Goal: Information Seeking & Learning: Check status

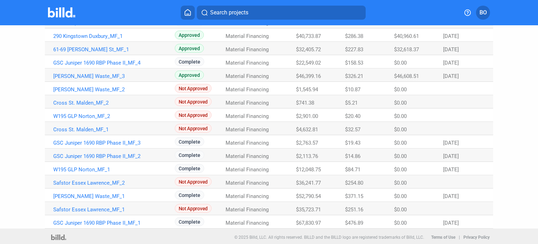
scroll to position [157, 0]
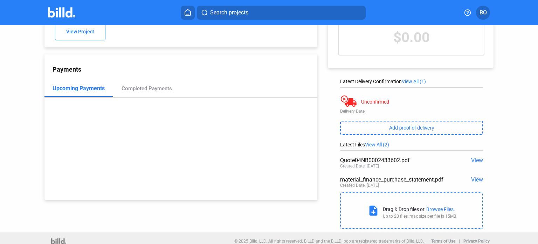
scroll to position [58, 0]
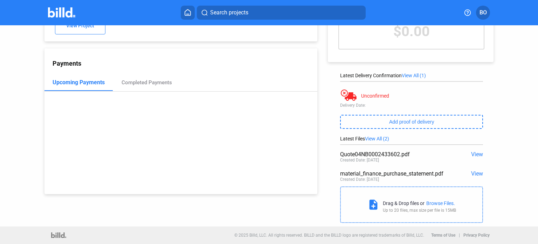
click at [472, 172] on span "View" at bounding box center [477, 173] width 12 height 7
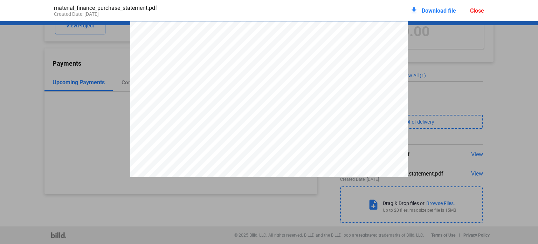
scroll to position [4, 0]
click at [479, 8] on div "Close" at bounding box center [477, 10] width 14 height 7
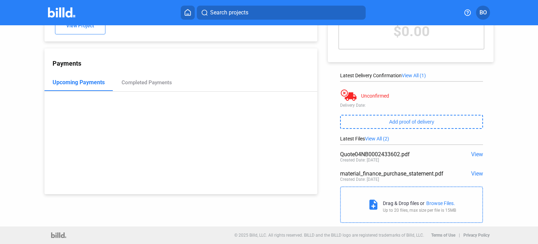
click at [473, 152] on span "View" at bounding box center [477, 154] width 12 height 7
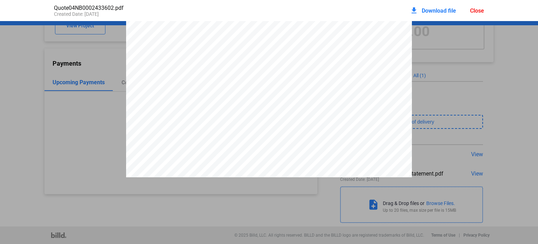
scroll to position [0, 0]
drag, startPoint x: 329, startPoint y: 52, endPoint x: 384, endPoint y: 50, distance: 54.7
click at [384, 50] on div "Account: Account: Phone:Phone: Branch:Branch: Fax:Fax: Bill To: Ship To: [GEOGR…" at bounding box center [269, 206] width 286 height 370
click at [383, 51] on div "Account: Account: Phone:Phone: Branch:Branch: Fax:Fax: Bill To: Ship To: [GEOGR…" at bounding box center [269, 206] width 286 height 370
click at [478, 8] on div "Close" at bounding box center [477, 10] width 14 height 7
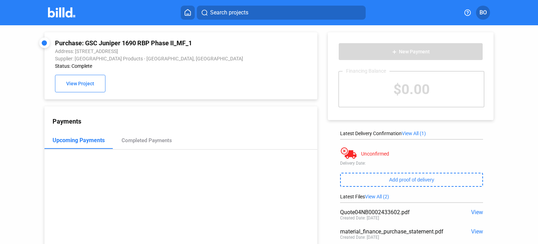
drag, startPoint x: 193, startPoint y: 40, endPoint x: 86, endPoint y: 40, distance: 107.3
click at [86, 40] on div "Purchase: GSC Juniper 1690 RBP Phase II_MF_1" at bounding box center [156, 42] width 202 height 7
copy div "GSC Juniper 1690 RBP Phase II_MF_1"
click at [18, 79] on div "Purchase: GSC Juniper 1690 RBP Phase II_MF_1 Address: [STREET_ADDRESS] Supplier…" at bounding box center [269, 154] width 538 height 259
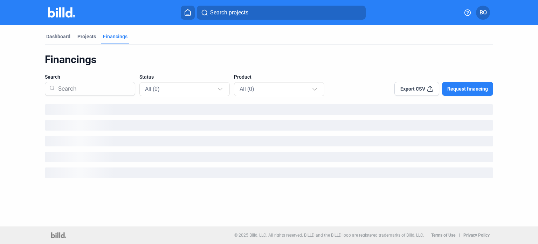
click at [116, 36] on div "Financings" at bounding box center [115, 36] width 25 height 7
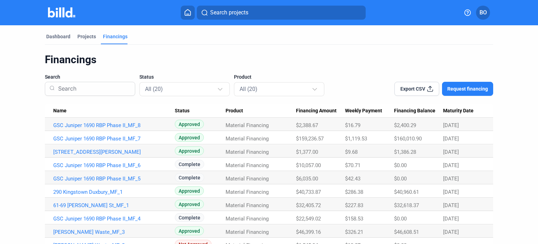
scroll to position [157, 0]
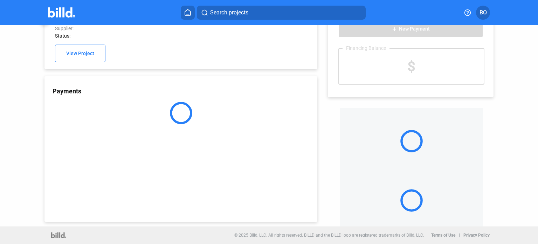
scroll to position [22, 0]
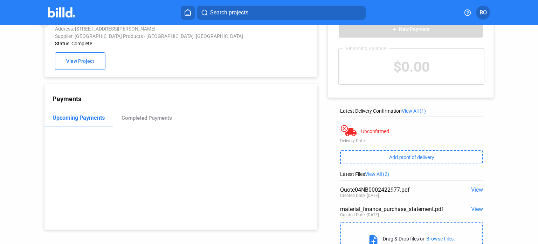
click at [471, 187] on span "View" at bounding box center [477, 189] width 12 height 7
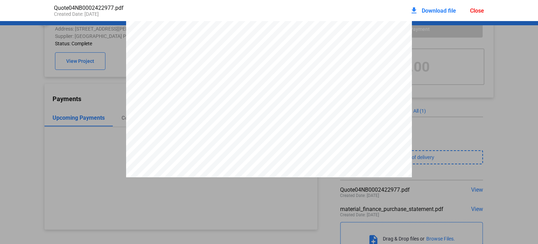
scroll to position [0, 0]
click at [480, 10] on div "Close" at bounding box center [477, 10] width 14 height 7
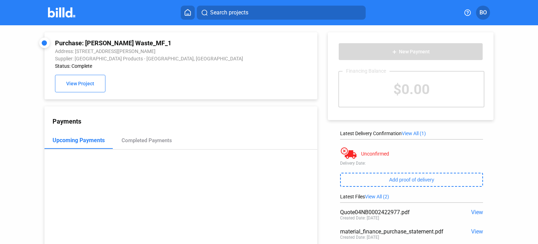
drag, startPoint x: 146, startPoint y: 41, endPoint x: 86, endPoint y: 41, distance: 59.9
click at [86, 41] on div "Purchase: [PERSON_NAME] Waste_MF_1" at bounding box center [156, 42] width 202 height 7
copy div "[PERSON_NAME] Waste_MF_1"
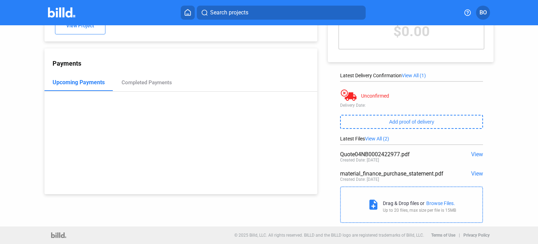
click at [465, 102] on div "Unconfirmed" at bounding box center [411, 96] width 143 height 14
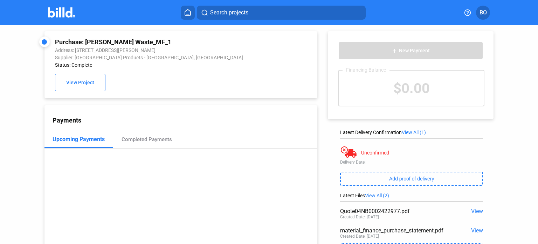
scroll to position [0, 0]
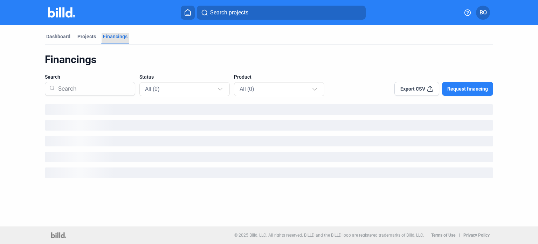
click at [115, 38] on div "Financings" at bounding box center [115, 36] width 25 height 7
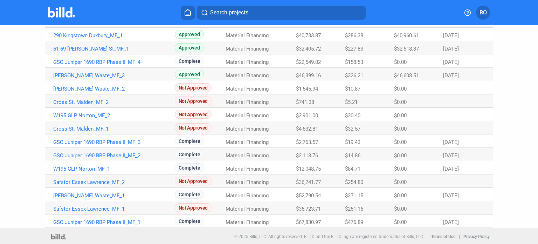
scroll to position [157, 0]
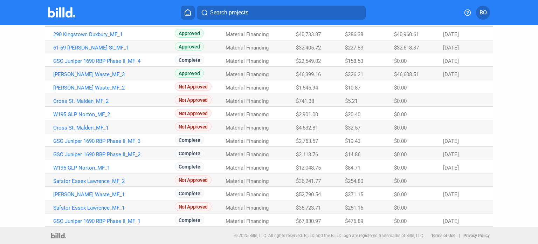
click at [19, 149] on div "Dashboard Projects Financings Financings Search Status All (20) Product All (20…" at bounding box center [269, 47] width 538 height 359
